Goal: Navigation & Orientation: Find specific page/section

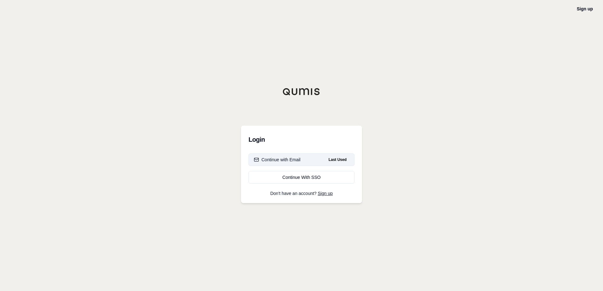
click at [295, 160] on div "Continue with Email" at bounding box center [277, 160] width 47 height 6
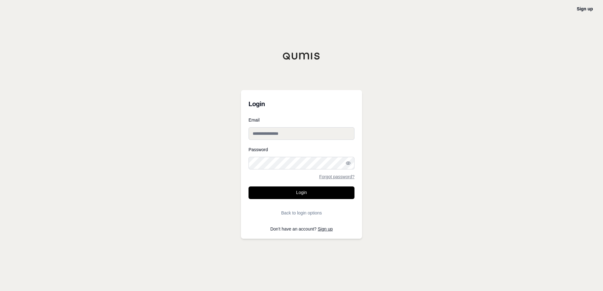
type input "**********"
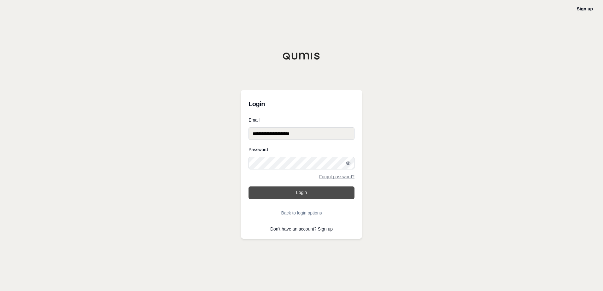
click at [299, 191] on button "Login" at bounding box center [301, 193] width 106 height 13
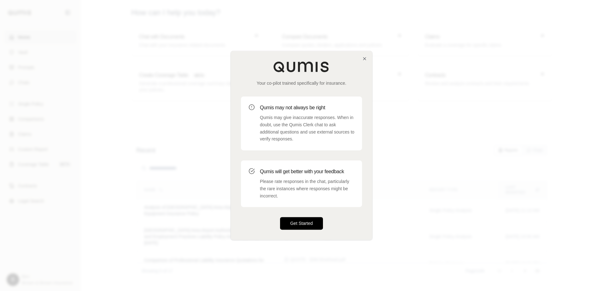
click at [299, 225] on button "Get Started" at bounding box center [301, 224] width 43 height 13
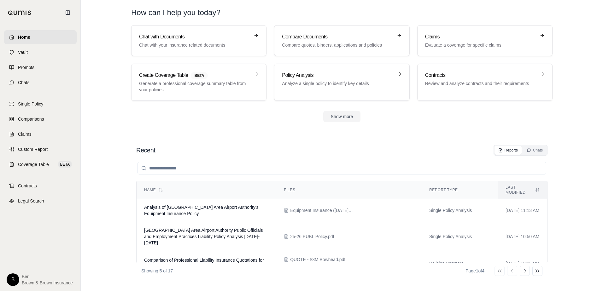
click at [17, 281] on html "Home Vault Prompts Chats Single Policy Comparisons Claims Custom Report Coverag…" at bounding box center [301, 145] width 603 height 291
click at [25, 232] on link "Member Portal" at bounding box center [28, 233] width 52 height 10
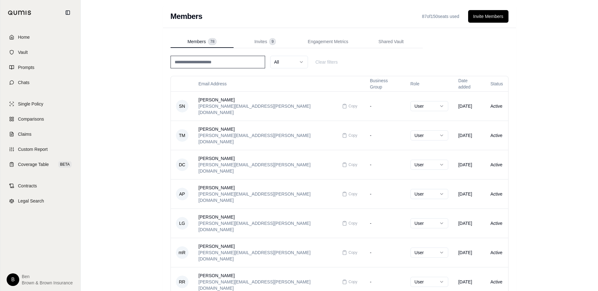
click at [301, 63] on html "Home Vault Prompts Chats Single Policy Comparisons Claims Custom Report Coverag…" at bounding box center [299, 211] width 598 height 422
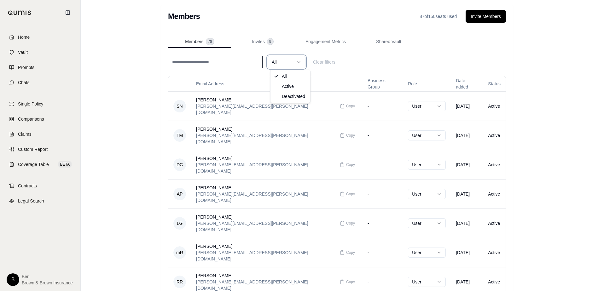
click at [319, 42] on html "Home Vault Prompts Chats Single Policy Comparisons Claims Custom Report Coverag…" at bounding box center [299, 211] width 598 height 422
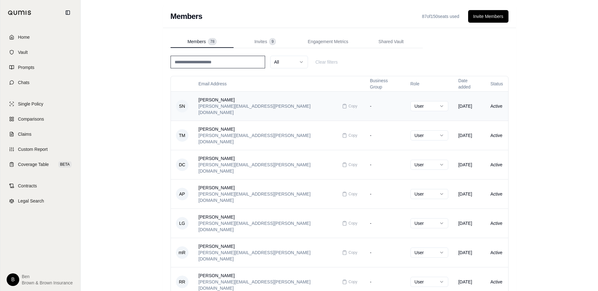
click at [405, 102] on html "Home Vault Prompts Chats Single Policy Comparisons Claims Custom Report Coverag…" at bounding box center [299, 211] width 598 height 422
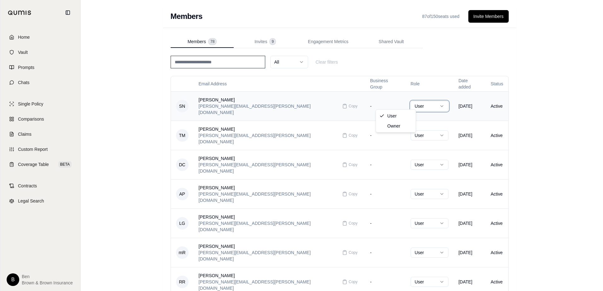
click at [405, 102] on html "Home Vault Prompts Chats Single Policy Comparisons Claims Custom Report Coverag…" at bounding box center [301, 211] width 603 height 422
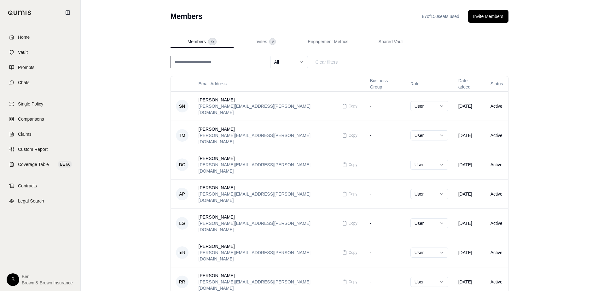
click at [407, 61] on div "All Clear filters" at bounding box center [340, 62] width 338 height 13
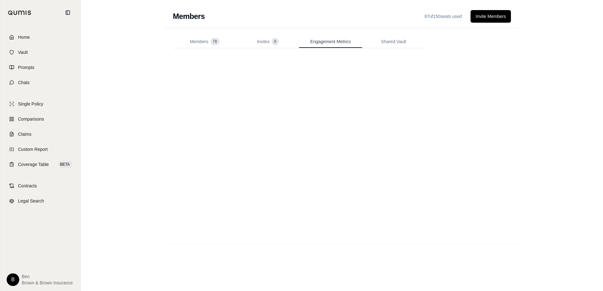
click at [339, 44] on span "Engagement Metrics" at bounding box center [330, 41] width 40 height 6
